Goal: Navigation & Orientation: Find specific page/section

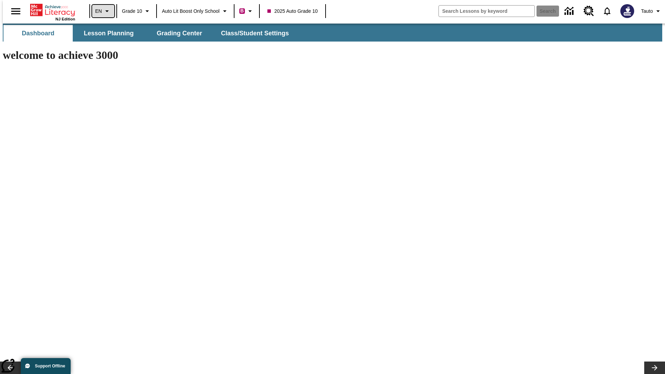
click at [103, 11] on icon "Language: EN, Select a language" at bounding box center [107, 11] width 8 height 8
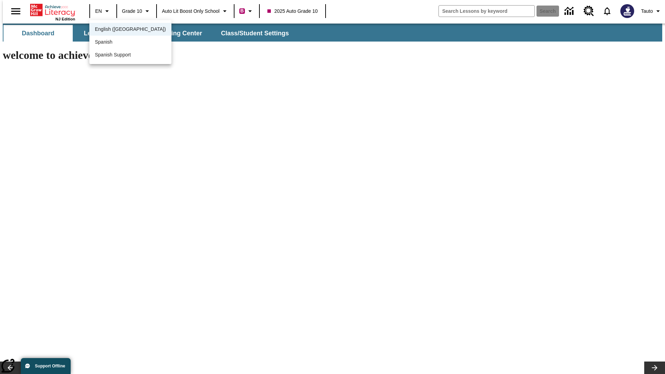
click at [115, 30] on span "English ([GEOGRAPHIC_DATA])" at bounding box center [130, 29] width 71 height 7
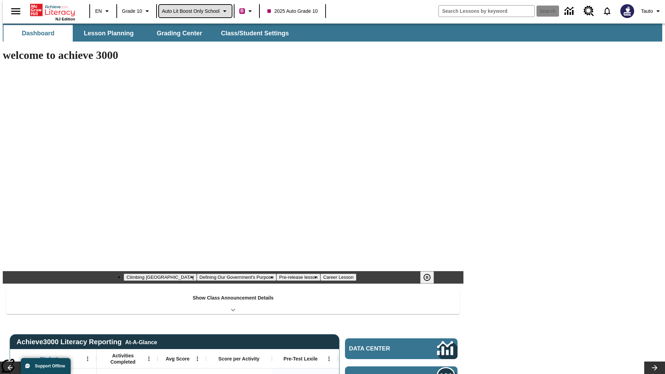
click at [195, 11] on span "Auto Lit Boost only School" at bounding box center [191, 11] width 58 height 7
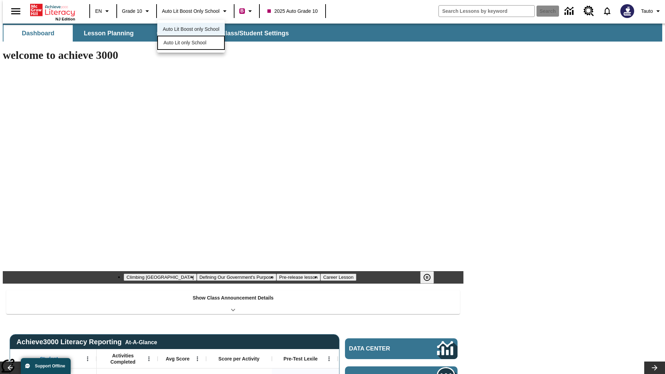
click at [185, 43] on span "Auto Lit only School" at bounding box center [184, 42] width 43 height 7
